Goal: Task Accomplishment & Management: Manage account settings

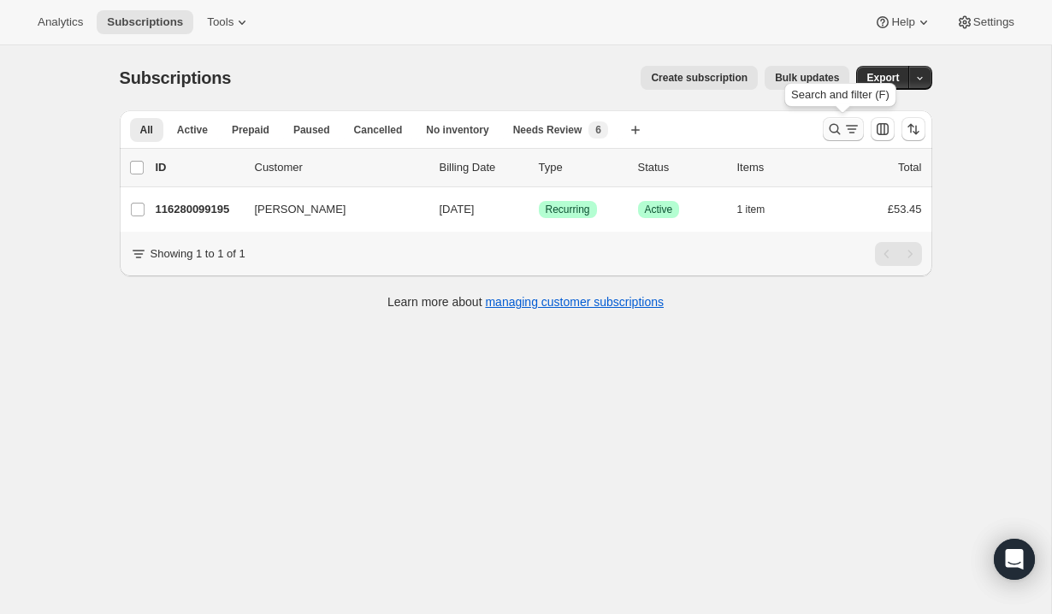
click at [832, 121] on icon "Search and filter results" at bounding box center [834, 129] width 17 height 17
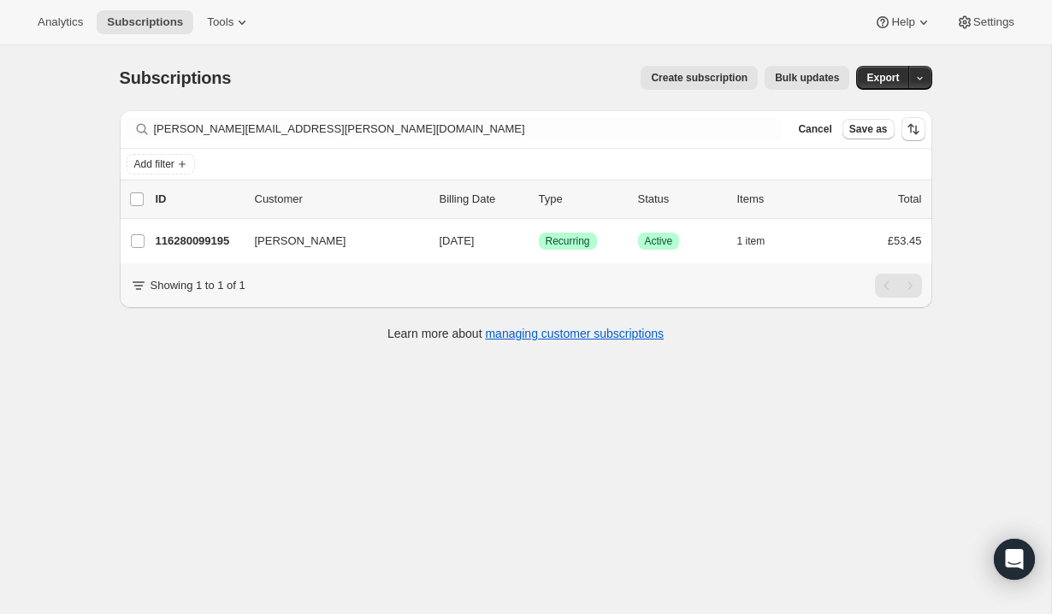
click at [760, 140] on div "joan.mccrudden@ntlworld.com Clear" at bounding box center [454, 129] width 655 height 24
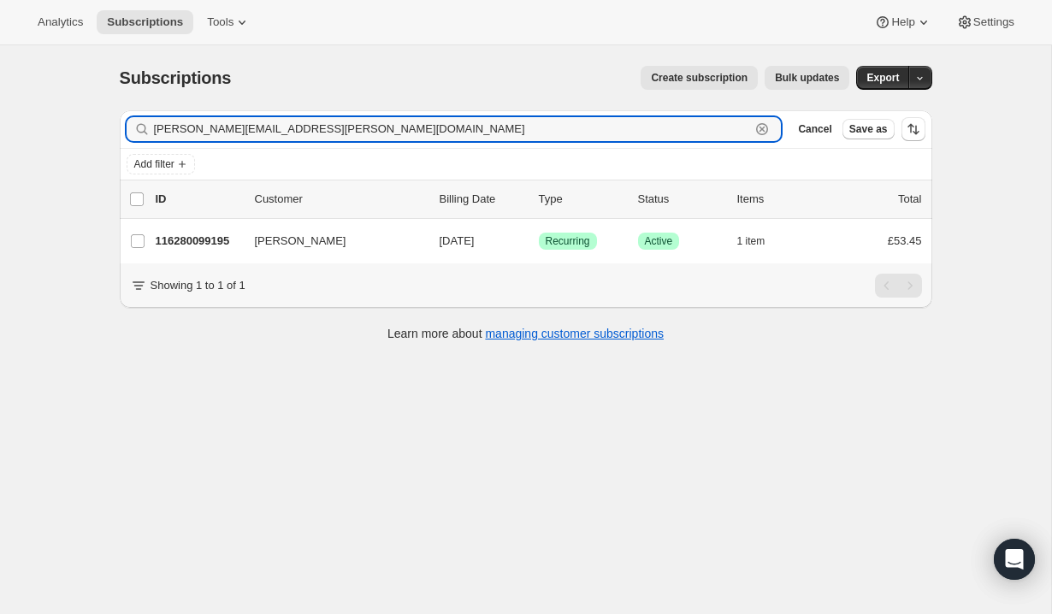
click at [760, 130] on icon "button" at bounding box center [763, 130] width 6 height 6
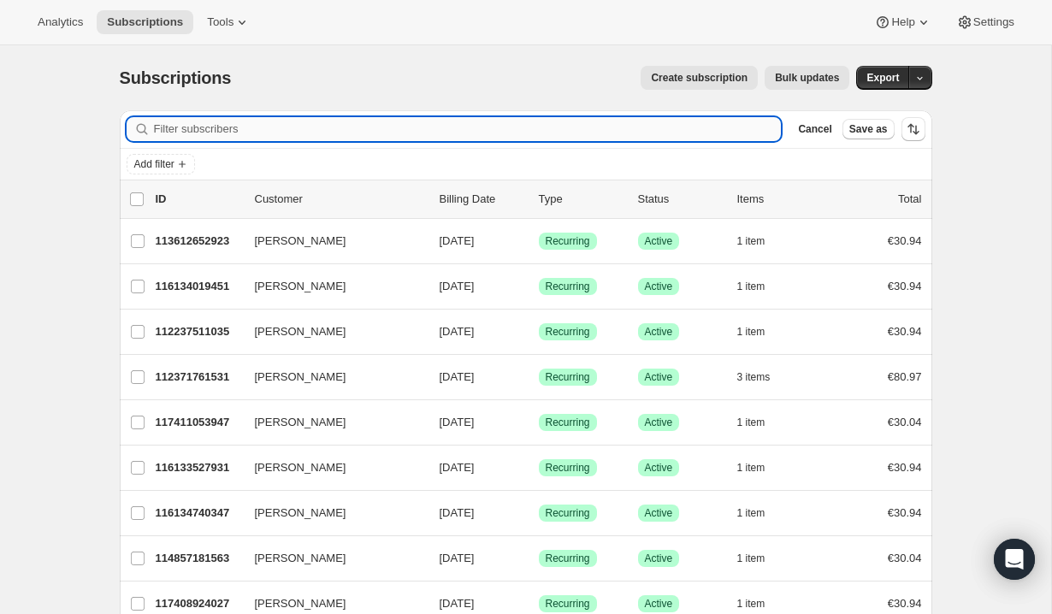
paste input "[EMAIL_ADDRESS][DOMAIN_NAME]"
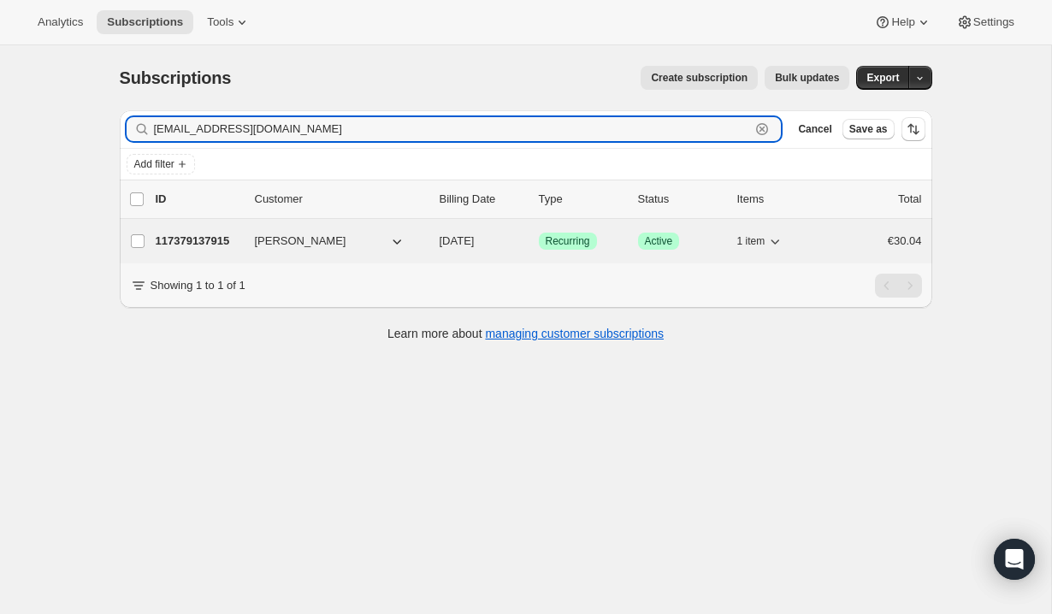
type input "[EMAIL_ADDRESS][DOMAIN_NAME]"
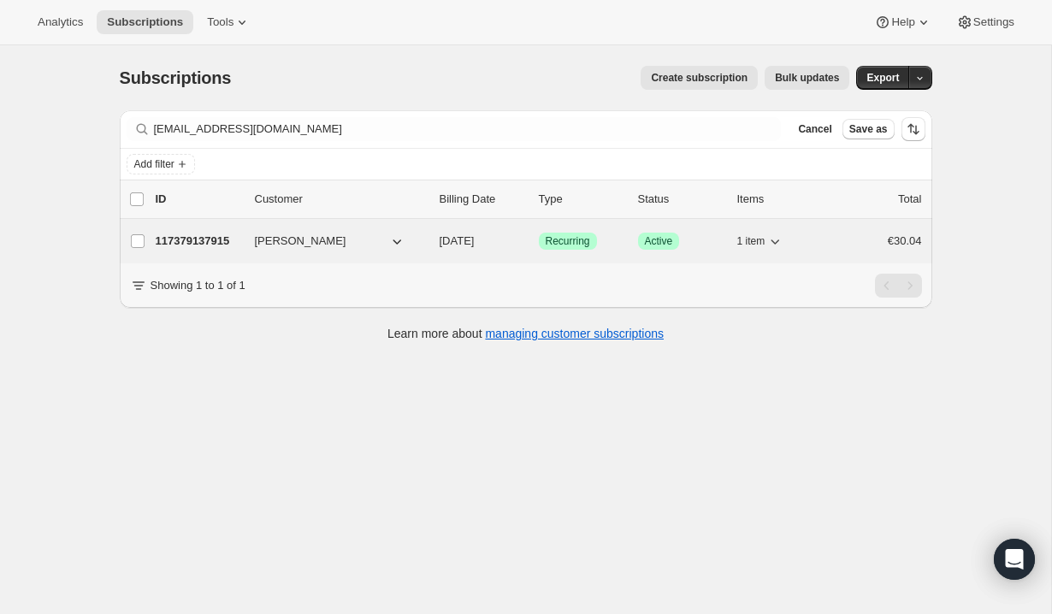
click at [383, 237] on button "[PERSON_NAME]" at bounding box center [330, 241] width 171 height 27
click at [277, 248] on span "[PERSON_NAME]" at bounding box center [301, 241] width 92 height 17
click at [240, 241] on div "117379137915 marie vahey 11/23/2025 Success Recurring Success Active 1 item €30…" at bounding box center [539, 241] width 767 height 24
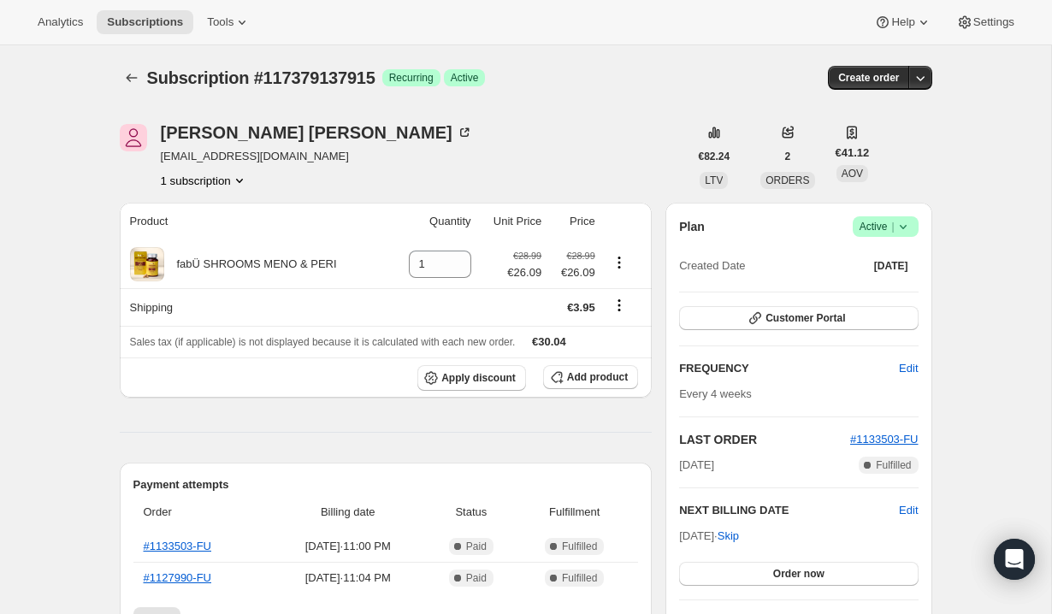
click at [318, 131] on div "marie vahey marievahey@gmail.com 1 subscription" at bounding box center [404, 156] width 569 height 65
click at [924, 181] on div "marie vahey marievahey@gmail.com 1 subscription €82.24 LTV 2 ORDERS €41.12 AOV" at bounding box center [526, 156] width 813 height 65
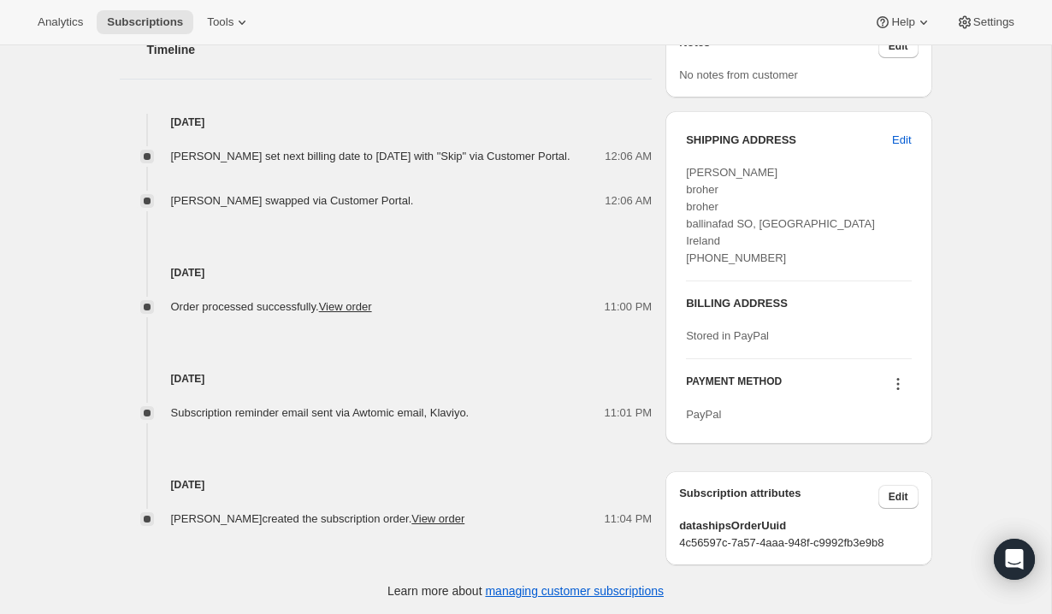
scroll to position [639, 0]
click at [412, 524] on link "View order" at bounding box center [438, 518] width 53 height 13
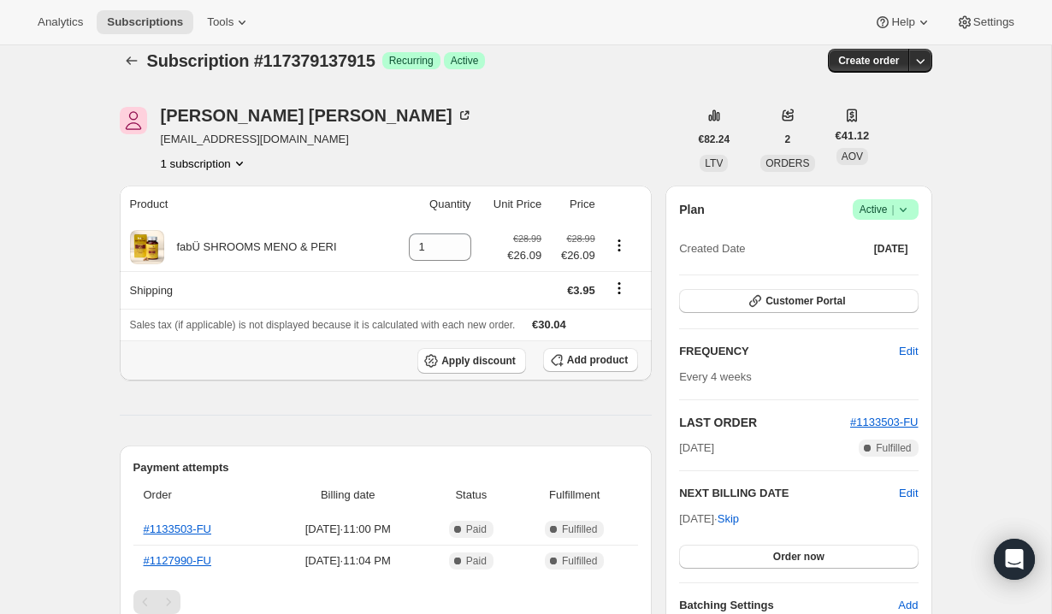
scroll to position [0, 0]
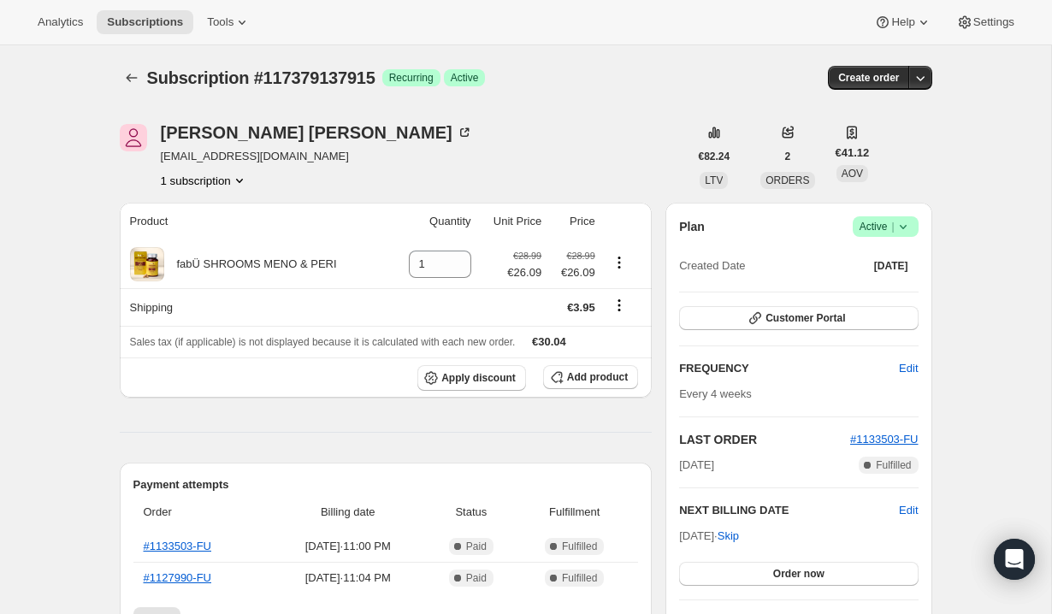
click at [670, 135] on div "marie vahey marievahey@gmail.com 1 subscription" at bounding box center [404, 156] width 569 height 65
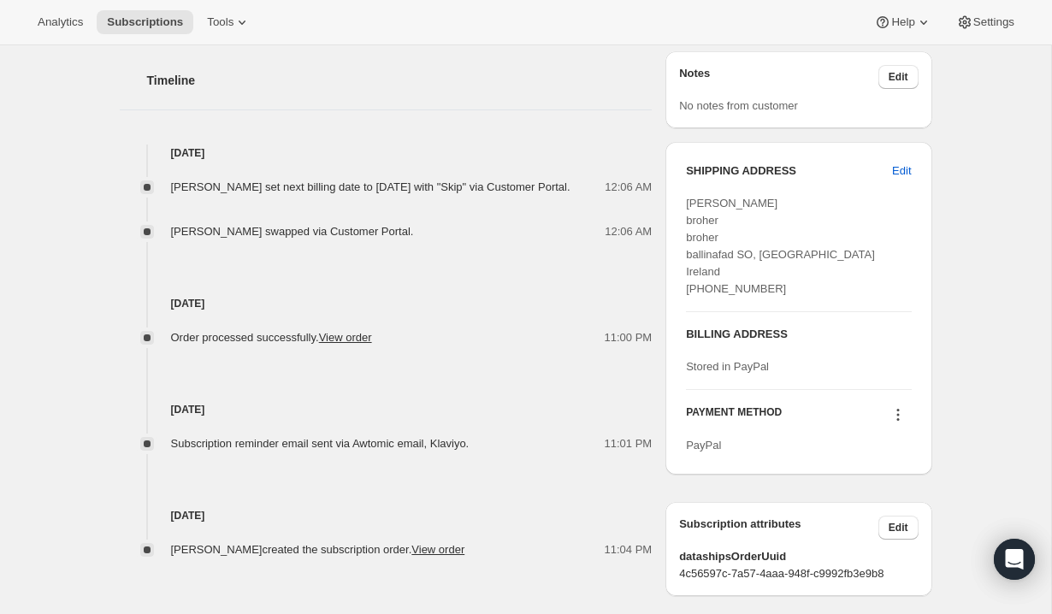
scroll to position [605, 0]
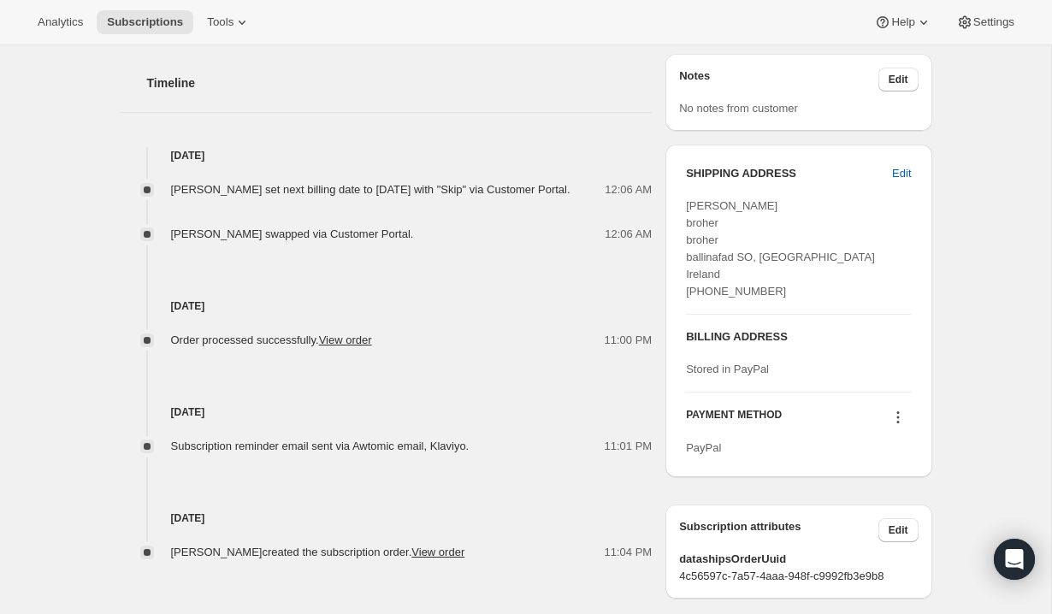
click at [1042, 228] on div "Subscription #117379137915. This page is ready Subscription #117379137915 Succe…" at bounding box center [526, 45] width 1052 height 1210
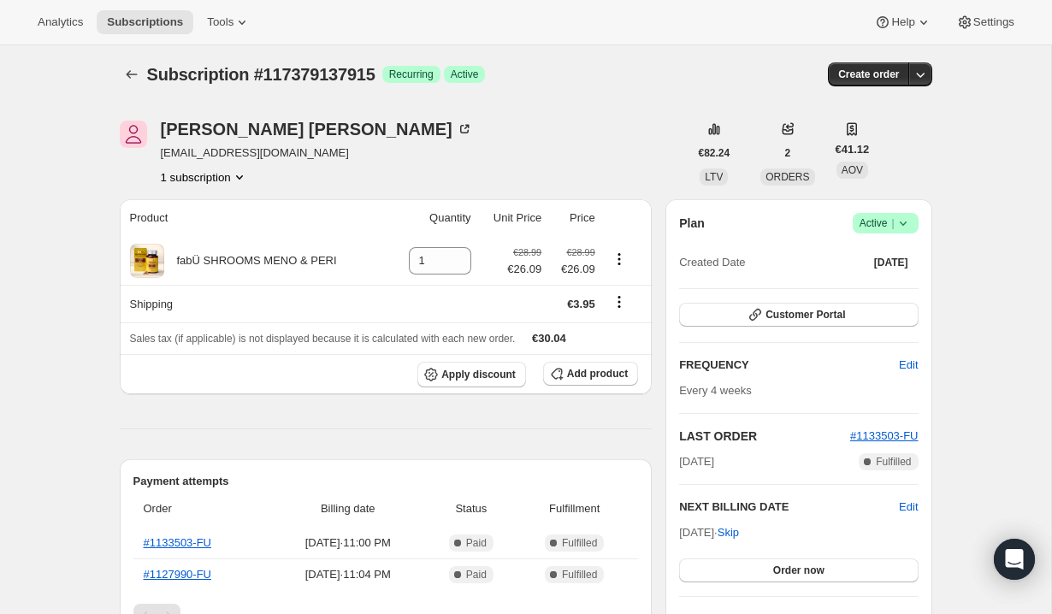
scroll to position [0, 0]
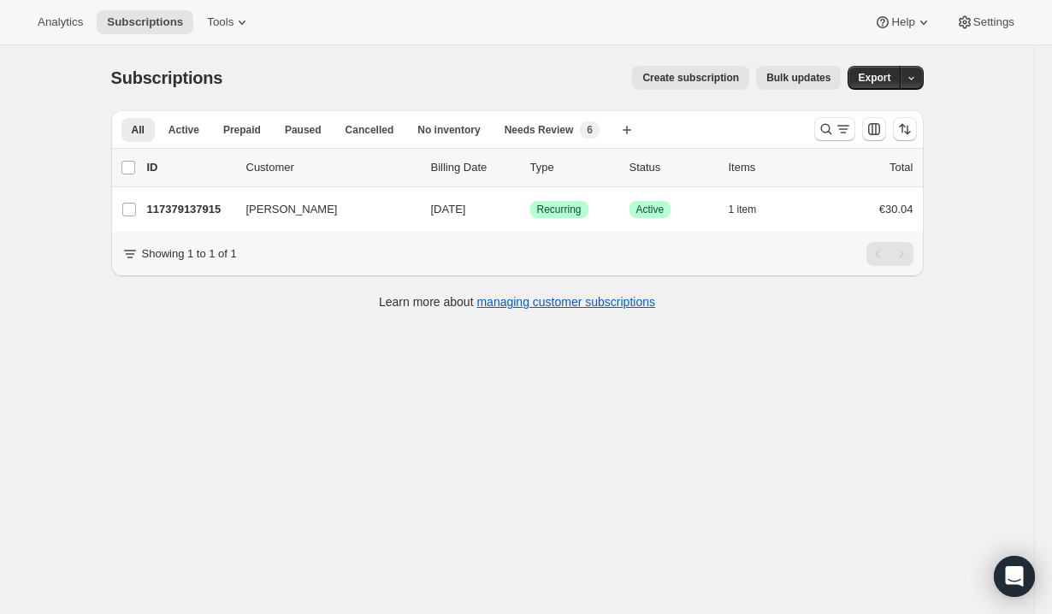
drag, startPoint x: 317, startPoint y: 26, endPoint x: 254, endPoint y: 3, distance: 67.4
click at [254, 3] on div "Analytics Subscriptions Tools Help Settings" at bounding box center [526, 22] width 1052 height 45
click at [839, 129] on icon "Search and filter results" at bounding box center [842, 129] width 9 height 2
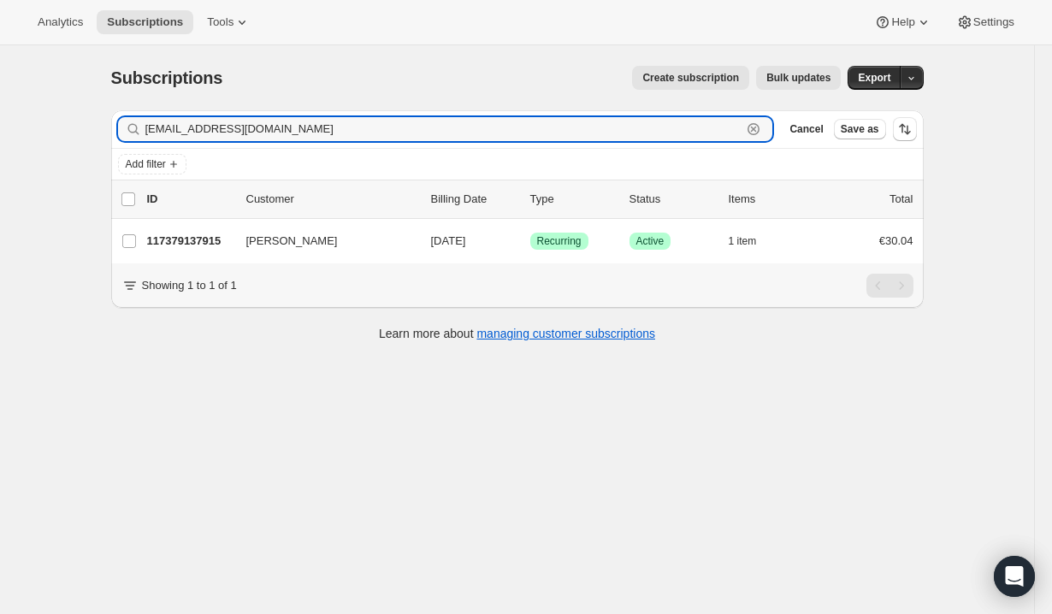
click at [749, 130] on icon "button" at bounding box center [753, 129] width 17 height 17
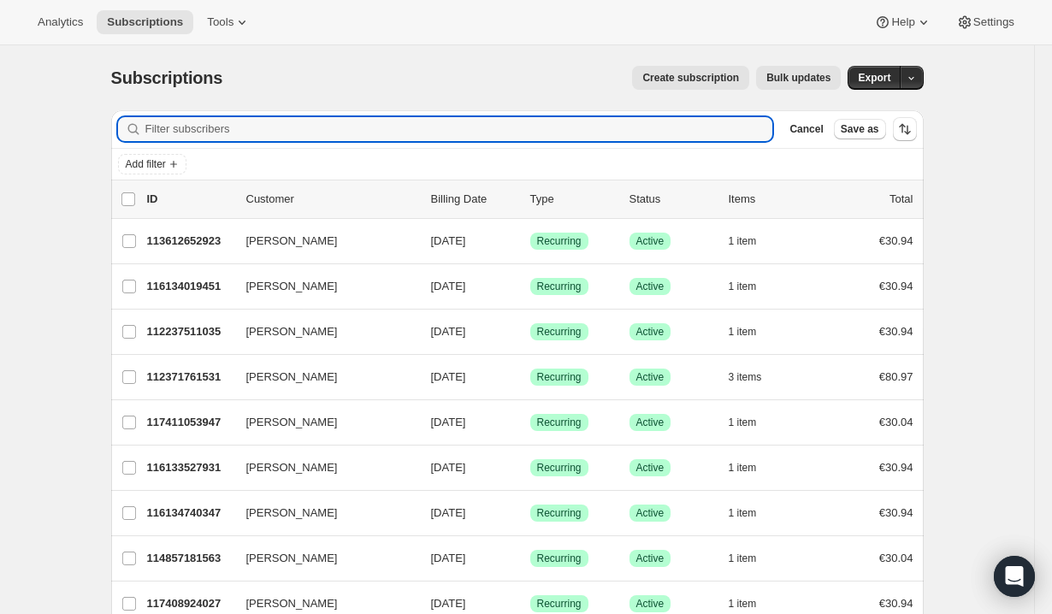
paste input "[EMAIL_ADDRESS][DOMAIN_NAME]"
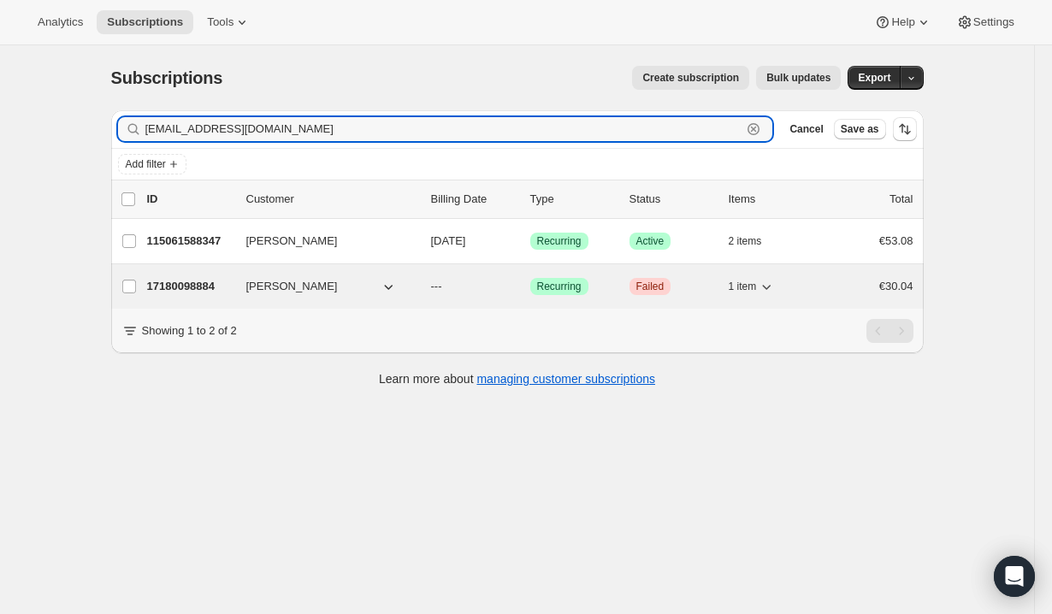
type input "[EMAIL_ADDRESS][DOMAIN_NAME]"
click at [387, 287] on icon "button" at bounding box center [388, 286] width 17 height 17
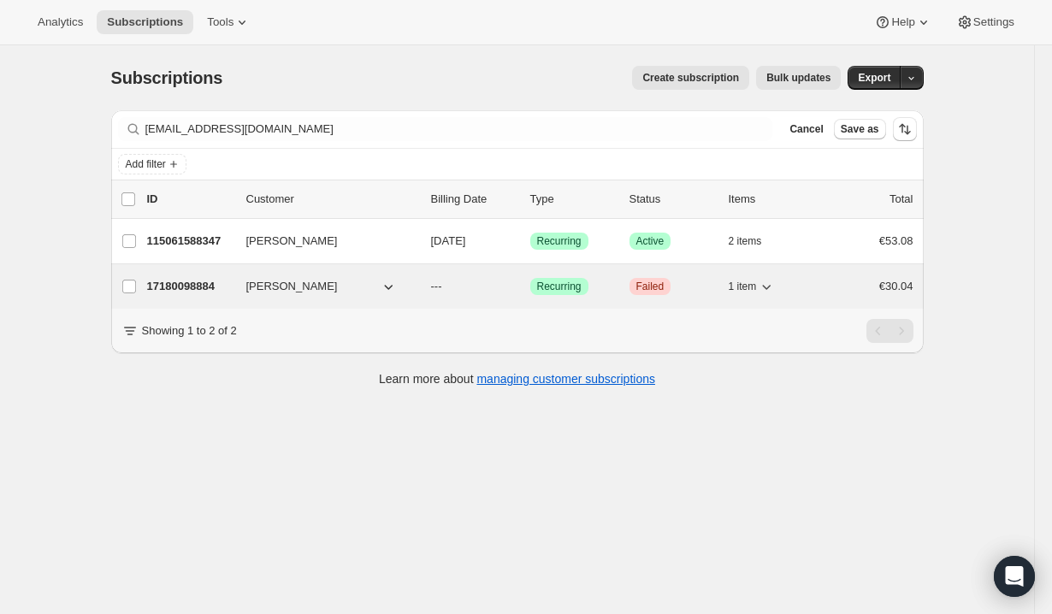
click at [434, 287] on span "---" at bounding box center [436, 286] width 11 height 13
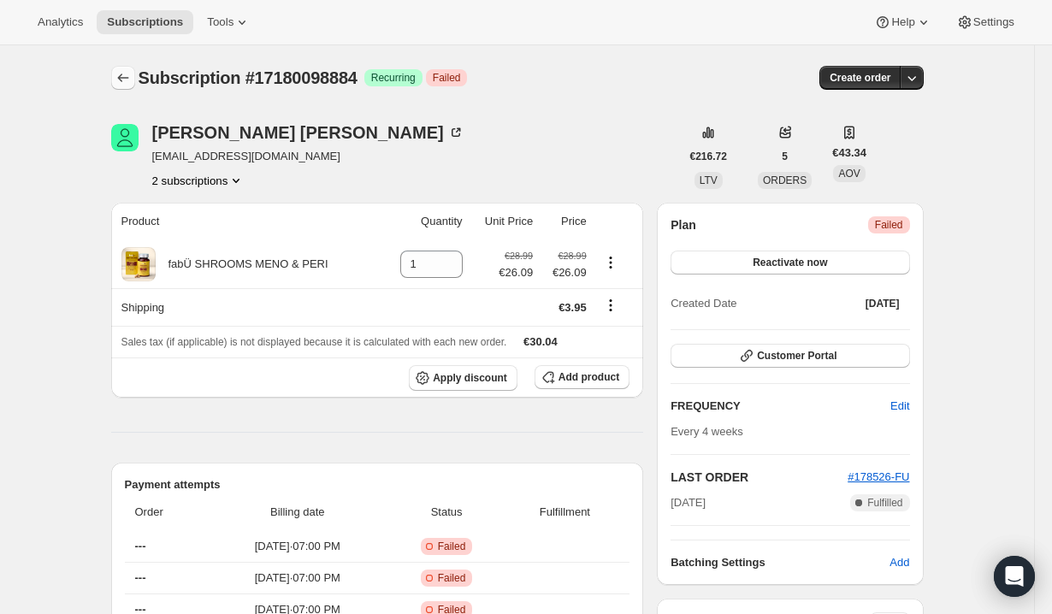
click at [123, 77] on icon "Subscriptions" at bounding box center [123, 77] width 17 height 17
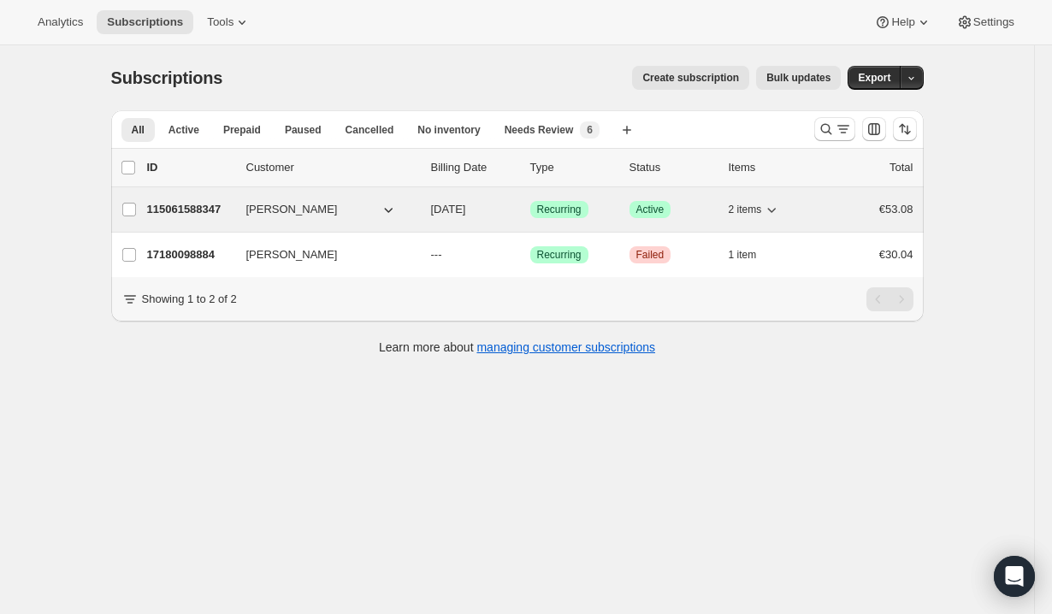
click at [394, 207] on icon "button" at bounding box center [388, 209] width 17 height 17
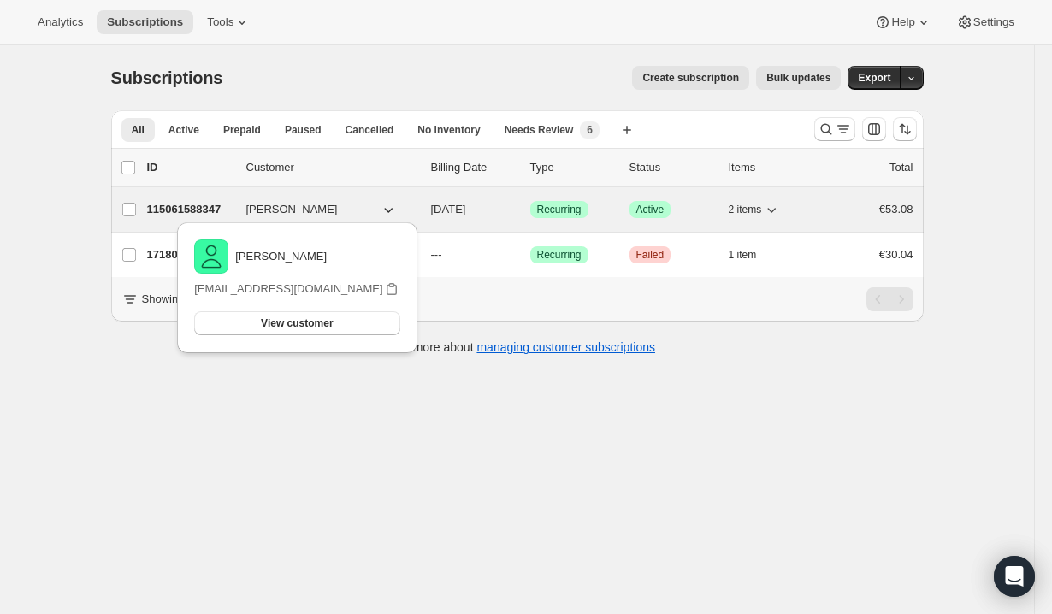
click at [430, 204] on div "115061588347 [PERSON_NAME] [DATE] Success Recurring Success Active 2 items €53.…" at bounding box center [530, 210] width 767 height 24
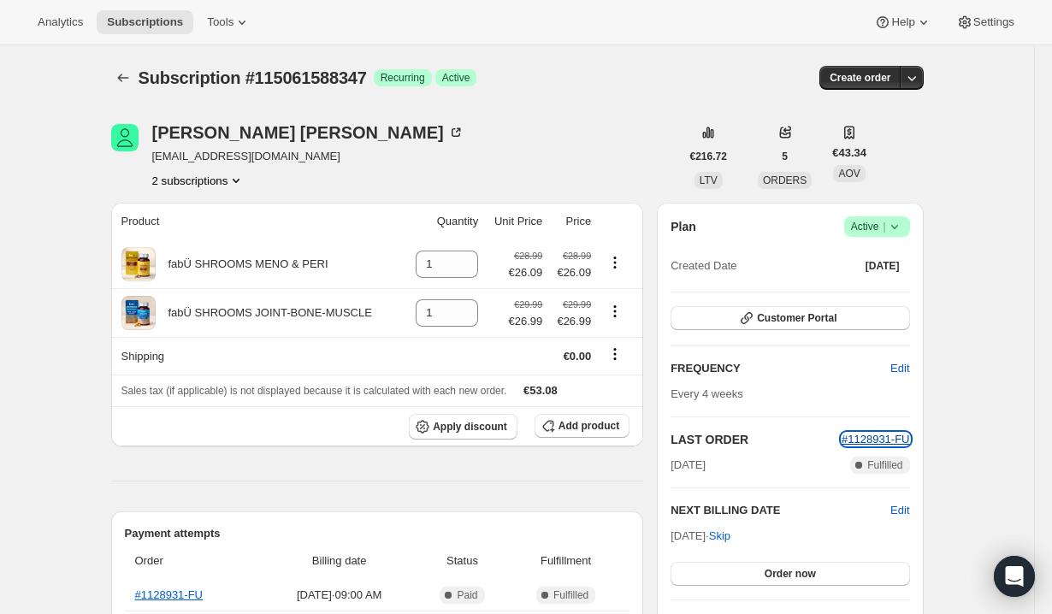
click at [862, 441] on span "#1128931-FU" at bounding box center [876, 439] width 68 height 13
click at [893, 224] on icon at bounding box center [894, 226] width 17 height 17
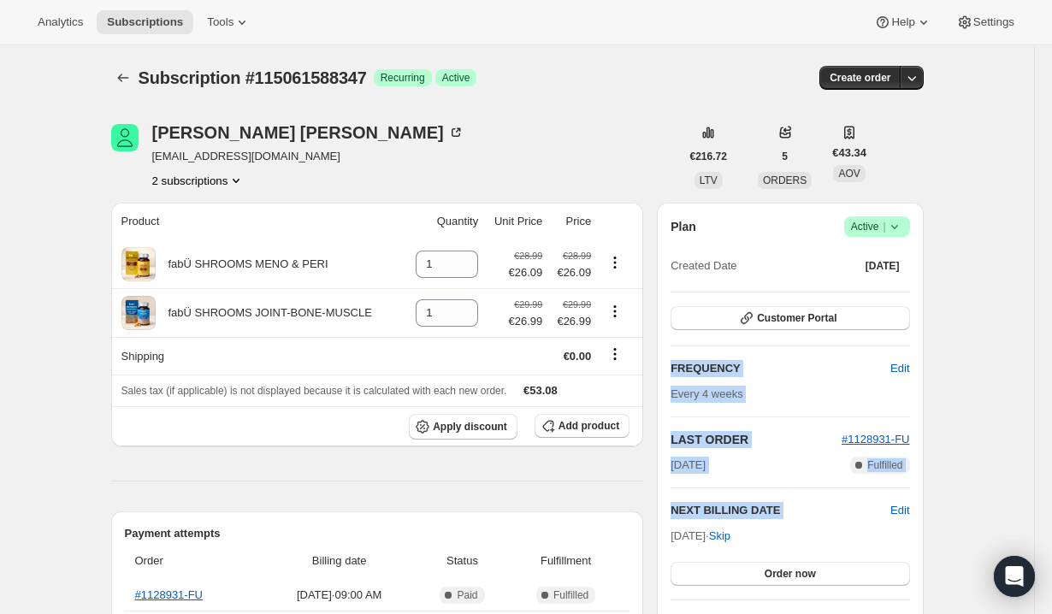
drag, startPoint x: 785, startPoint y: 520, endPoint x: 672, endPoint y: 418, distance: 152.1
click at [672, 418] on div "Plan Success Active | Created Date [DATE] Customer Portal FREQUENCY Edit Every …" at bounding box center [790, 423] width 239 height 415
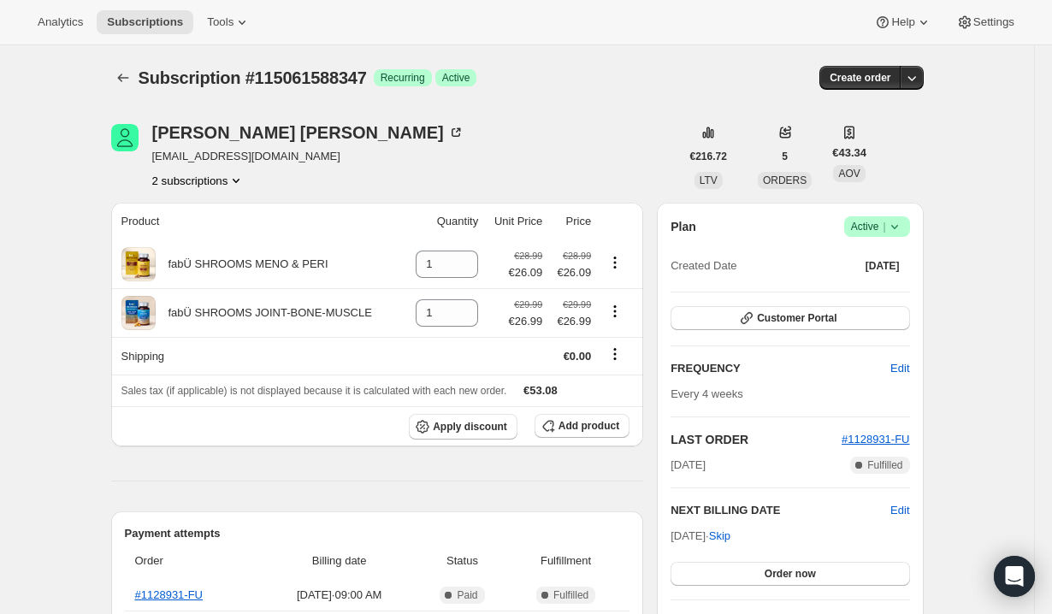
click at [793, 528] on div "[DATE] · Skip Order now" at bounding box center [790, 557] width 239 height 58
click at [731, 535] on span "Skip" at bounding box center [719, 536] width 21 height 17
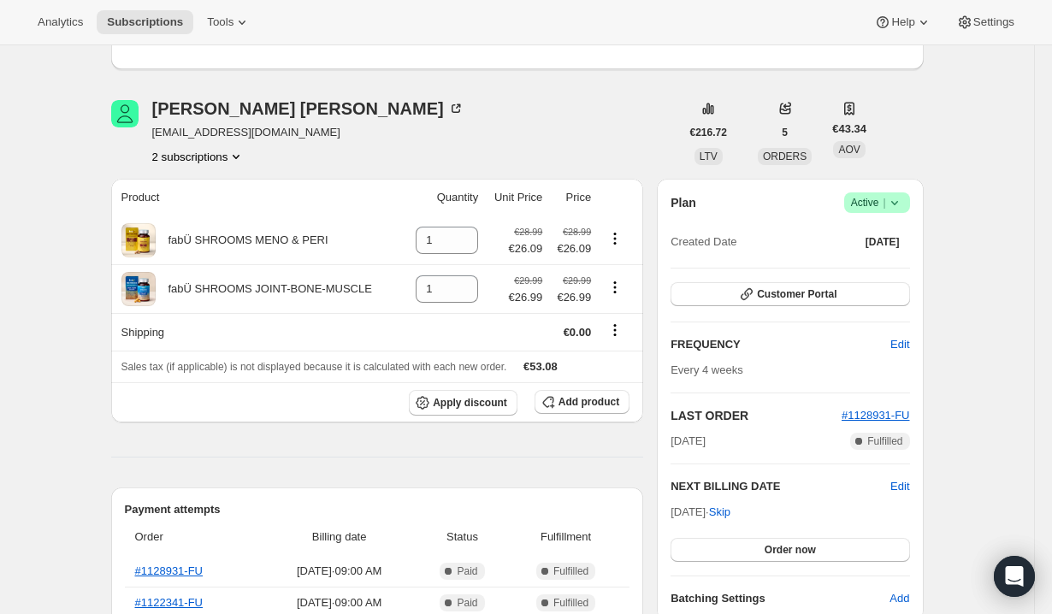
scroll to position [137, 0]
